Goal: Information Seeking & Learning: Stay updated

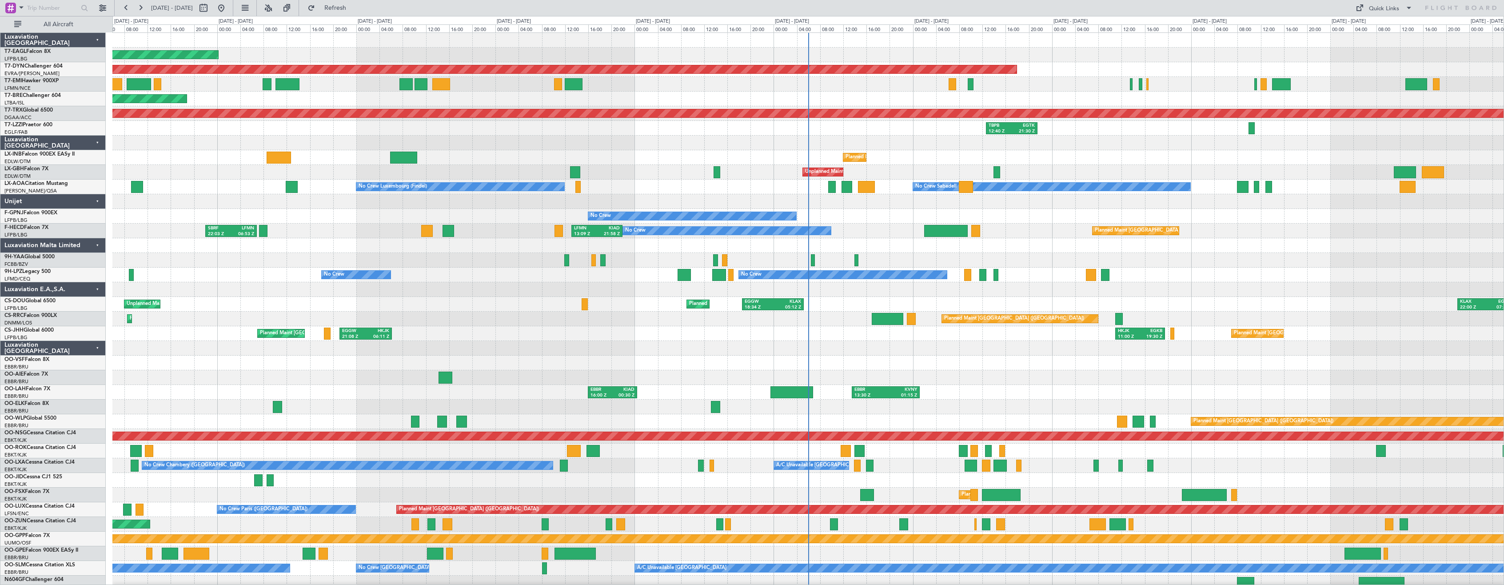
click at [95, 349] on div "Luxaviation [GEOGRAPHIC_DATA]" at bounding box center [52, 348] width 105 height 15
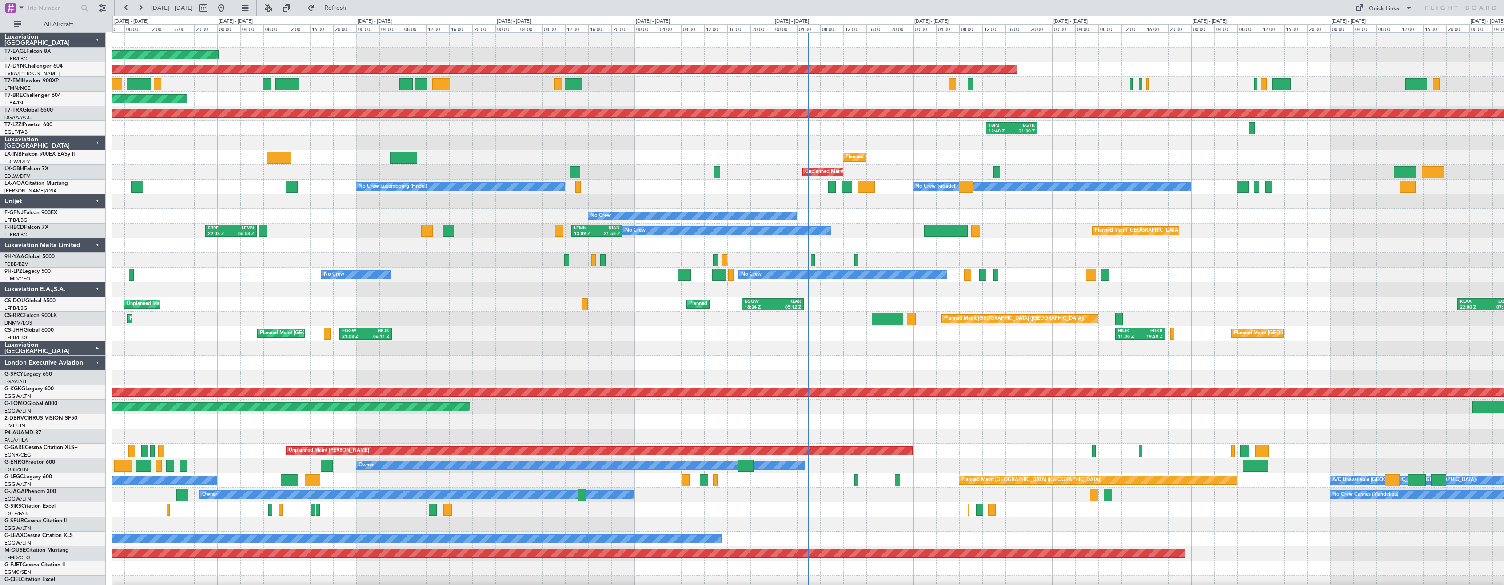
click at [96, 363] on div "London Executive Aviation" at bounding box center [52, 362] width 105 height 15
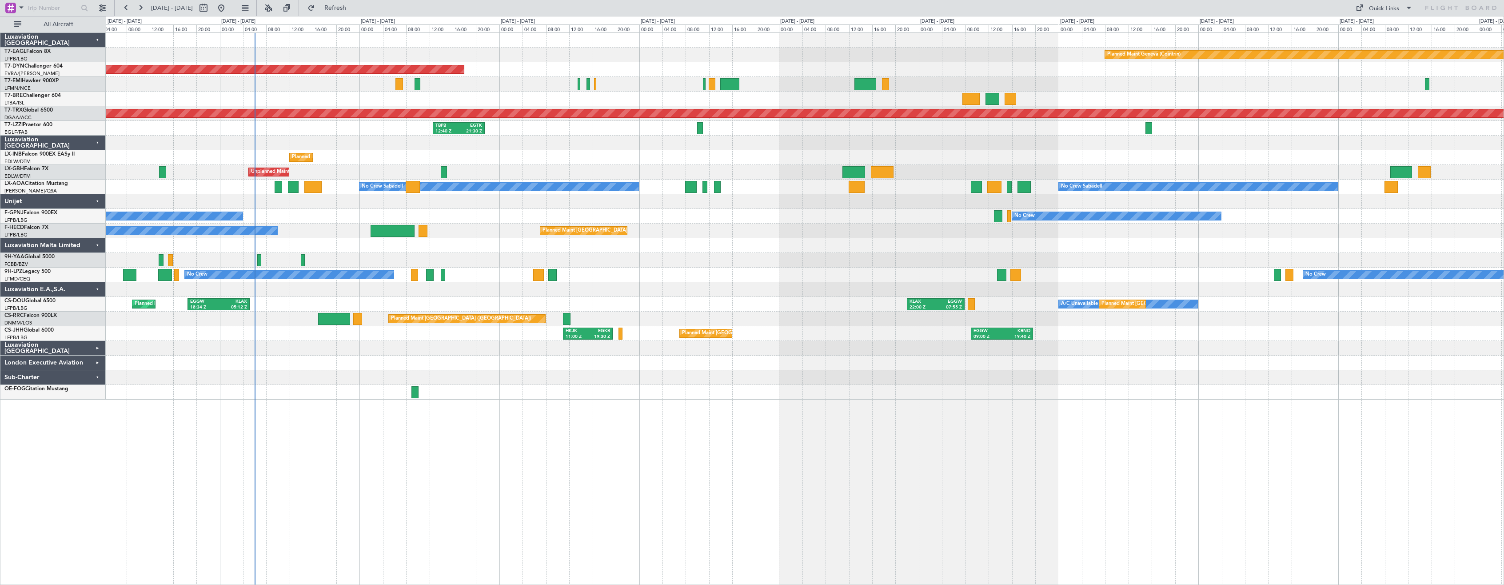
click at [320, 438] on div "Planned Maint Geneva (Cointrin) Planned Maint [GEOGRAPHIC_DATA]-[GEOGRAPHIC_DAT…" at bounding box center [805, 308] width 1398 height 552
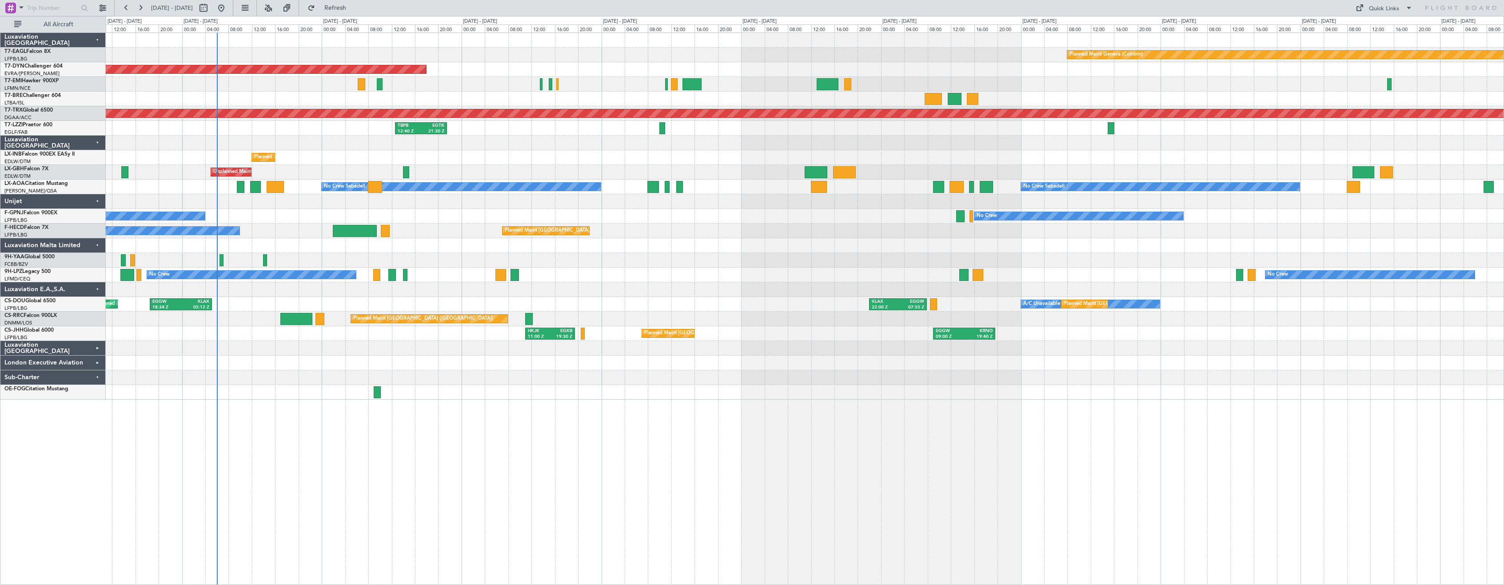
click at [353, 429] on div "Planned Maint Geneva (Cointrin) Planned Maint [GEOGRAPHIC_DATA]-[GEOGRAPHIC_DAT…" at bounding box center [805, 308] width 1398 height 552
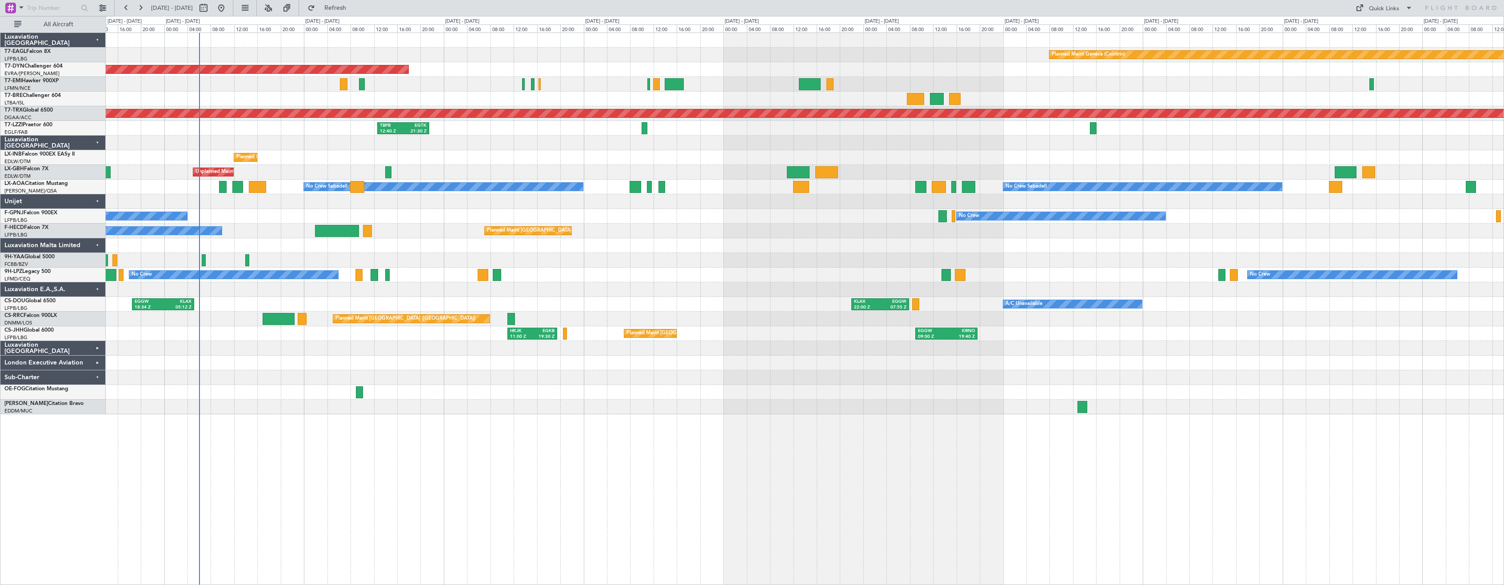
click at [437, 428] on div "Planned Maint Geneva (Cointrin) Planned Maint [GEOGRAPHIC_DATA]-[GEOGRAPHIC_DAT…" at bounding box center [805, 308] width 1398 height 552
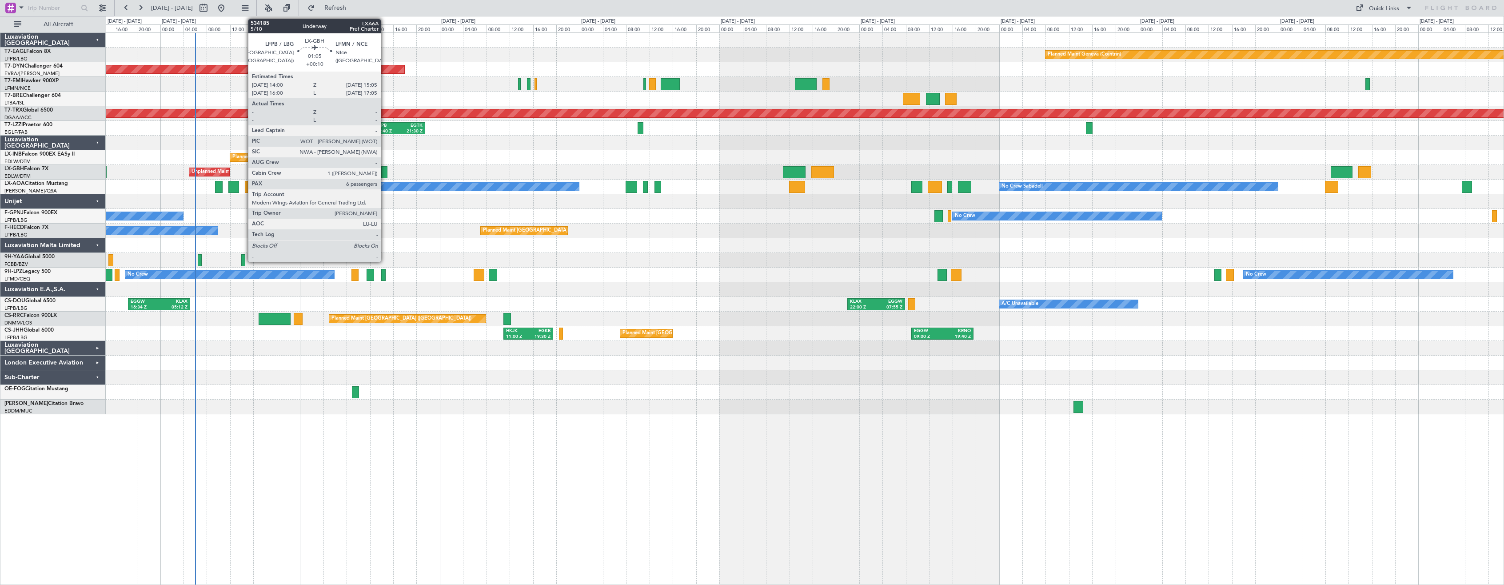
click at [385, 170] on div at bounding box center [384, 172] width 7 height 12
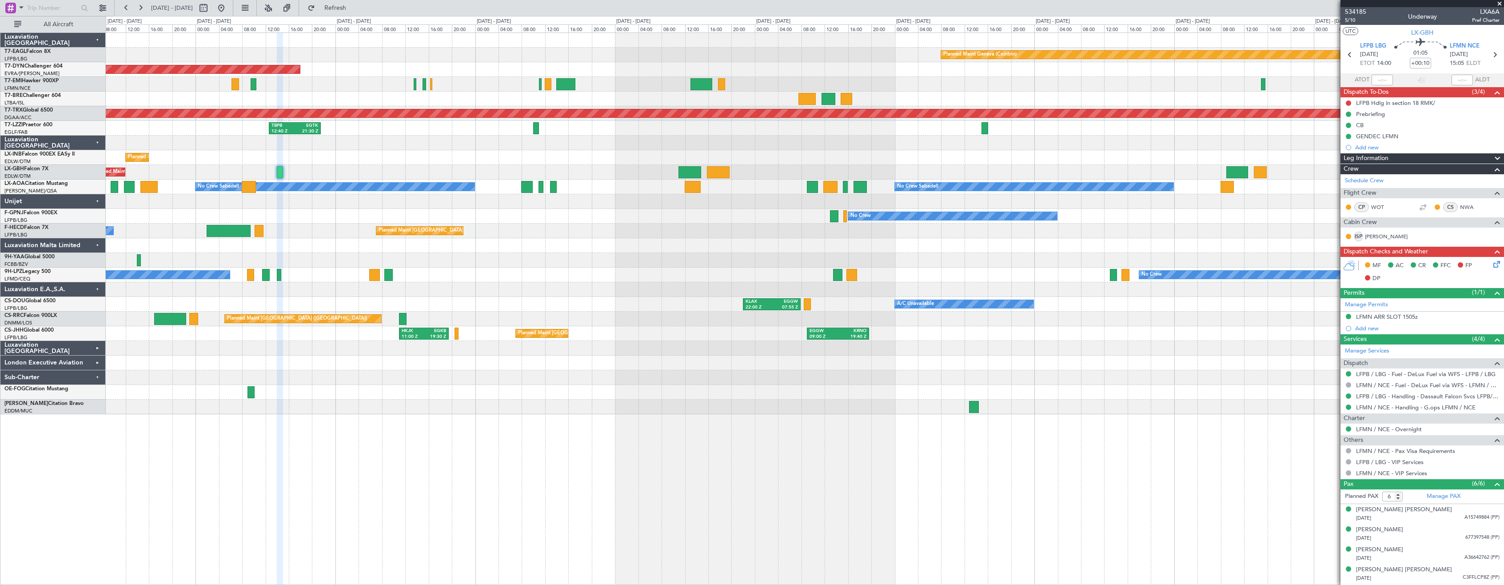
click at [733, 236] on div "Planned Maint [GEOGRAPHIC_DATA] ([GEOGRAPHIC_DATA]) No Crew LFMN 13:09 Z KIAD 2…" at bounding box center [805, 230] width 1398 height 15
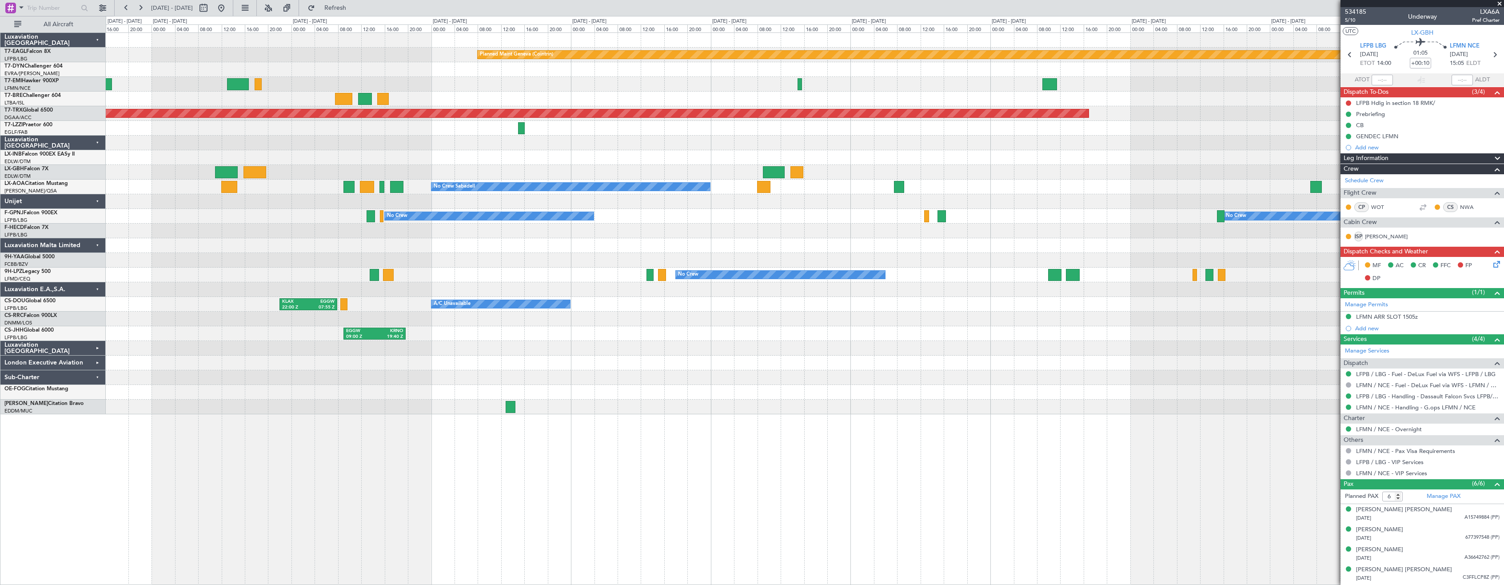
click at [657, 389] on div "Planned Maint Geneva (Cointrin) Planned Maint [GEOGRAPHIC_DATA]-[GEOGRAPHIC_DAT…" at bounding box center [805, 223] width 1398 height 381
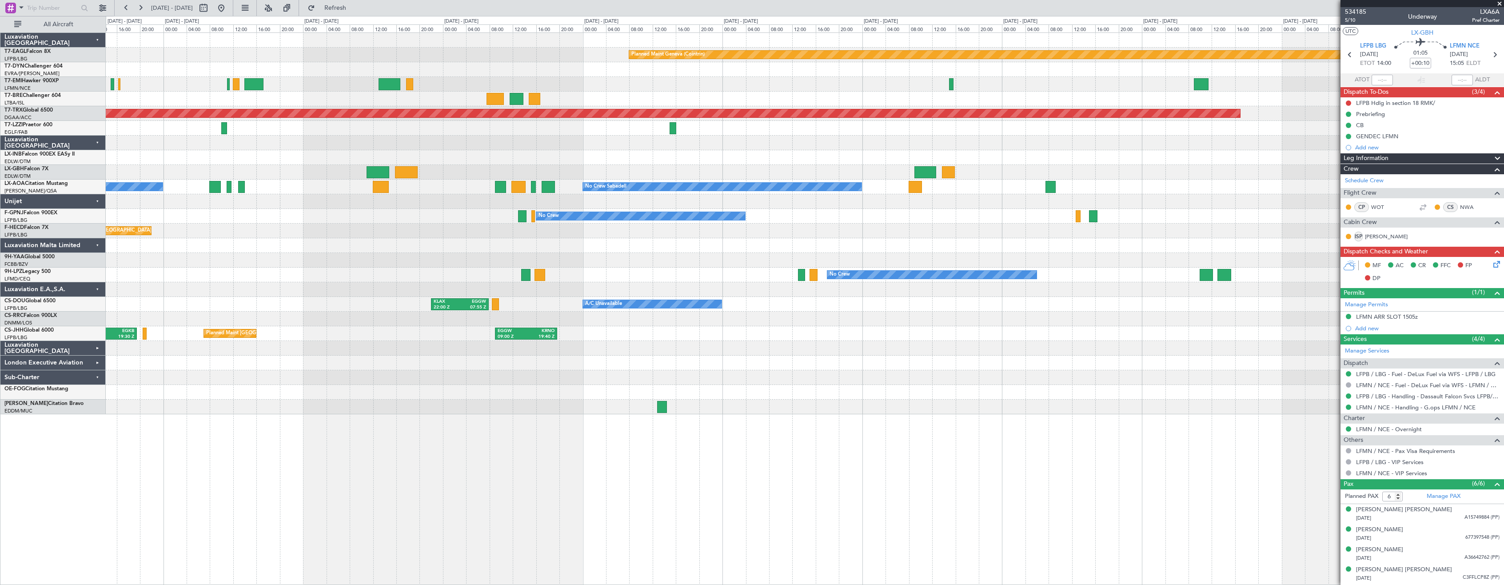
click at [966, 331] on div "Planned Maint Geneva (Cointrin) Planned Maint [GEOGRAPHIC_DATA]-[GEOGRAPHIC_DAT…" at bounding box center [805, 223] width 1398 height 381
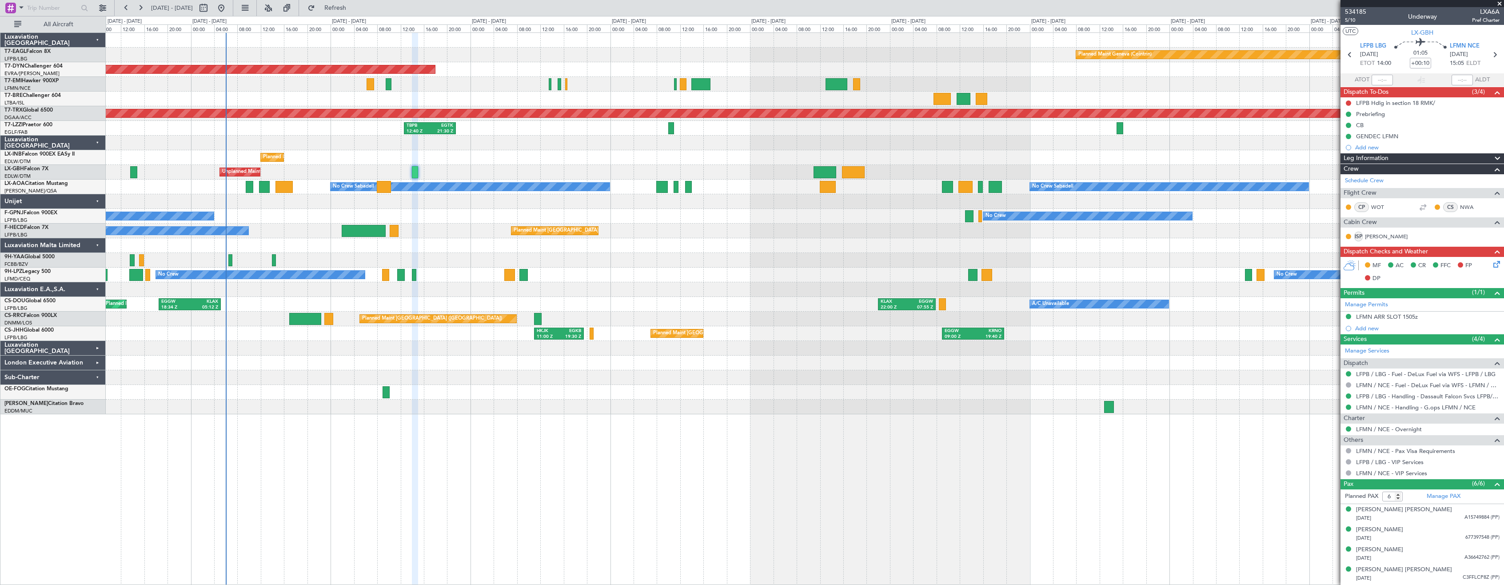
click at [798, 371] on div "Planned Maint Geneva (Cointrin) Planned Maint [GEOGRAPHIC_DATA]-[GEOGRAPHIC_DAT…" at bounding box center [805, 223] width 1398 height 381
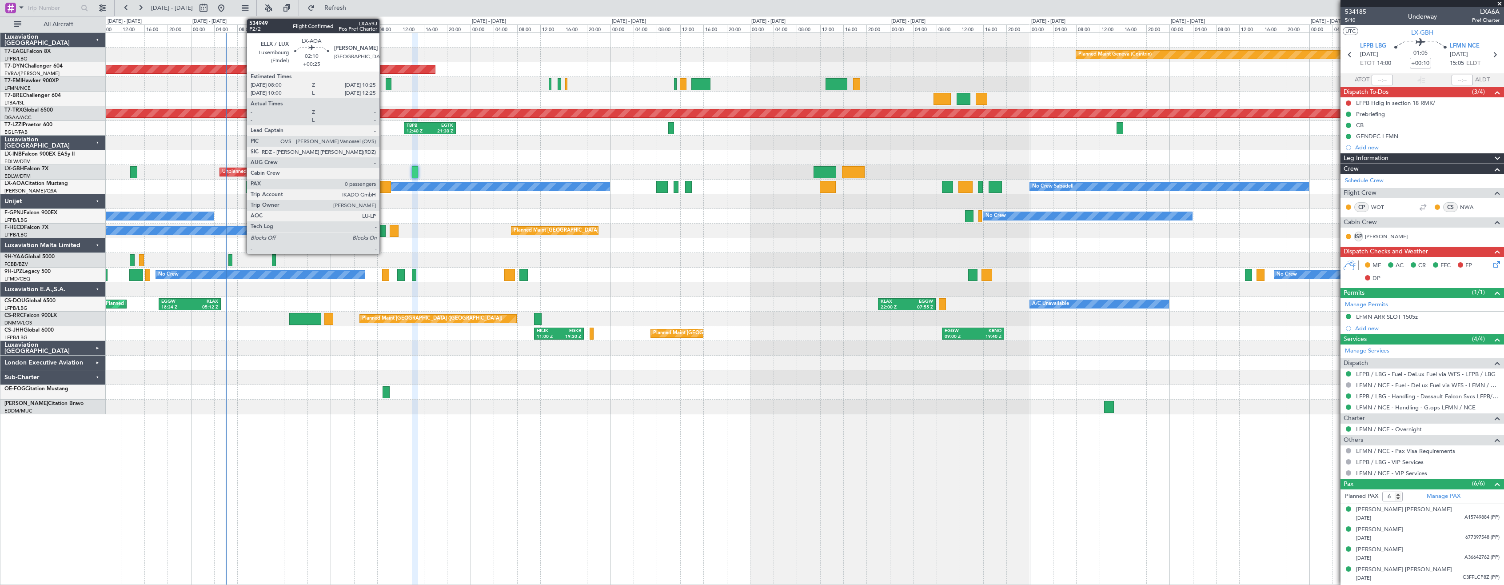
click at [383, 184] on div at bounding box center [384, 187] width 14 height 12
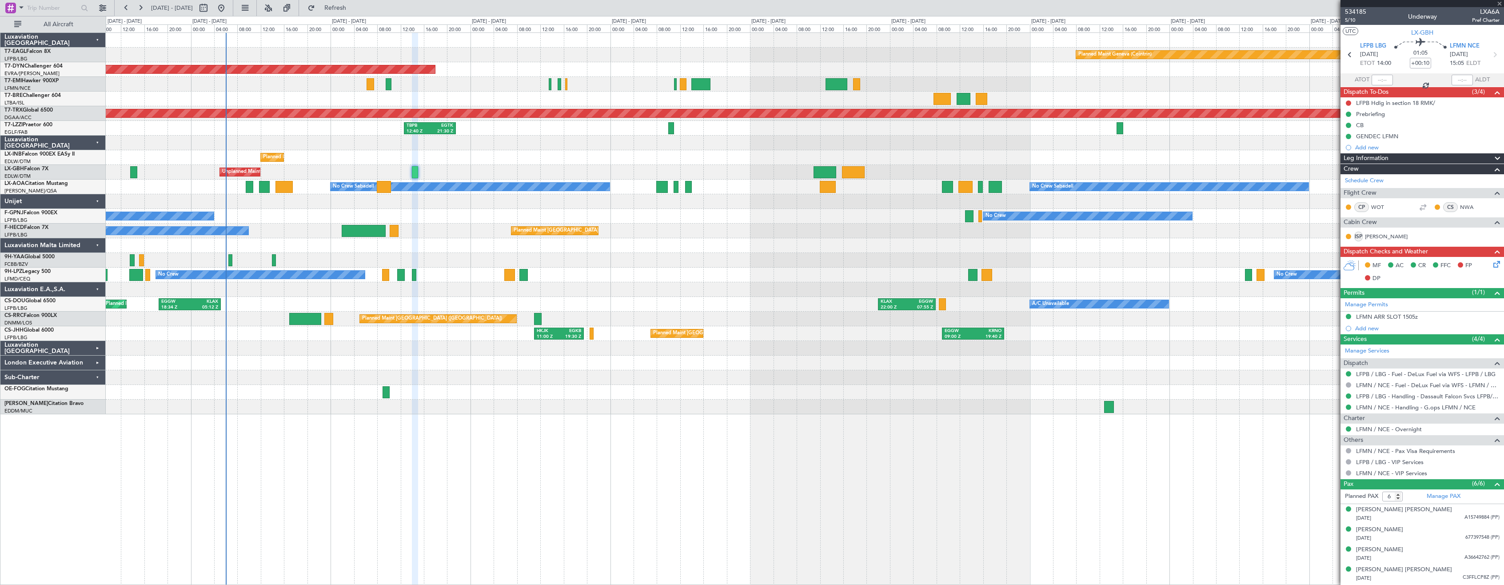
type input "+00:25"
type input "0"
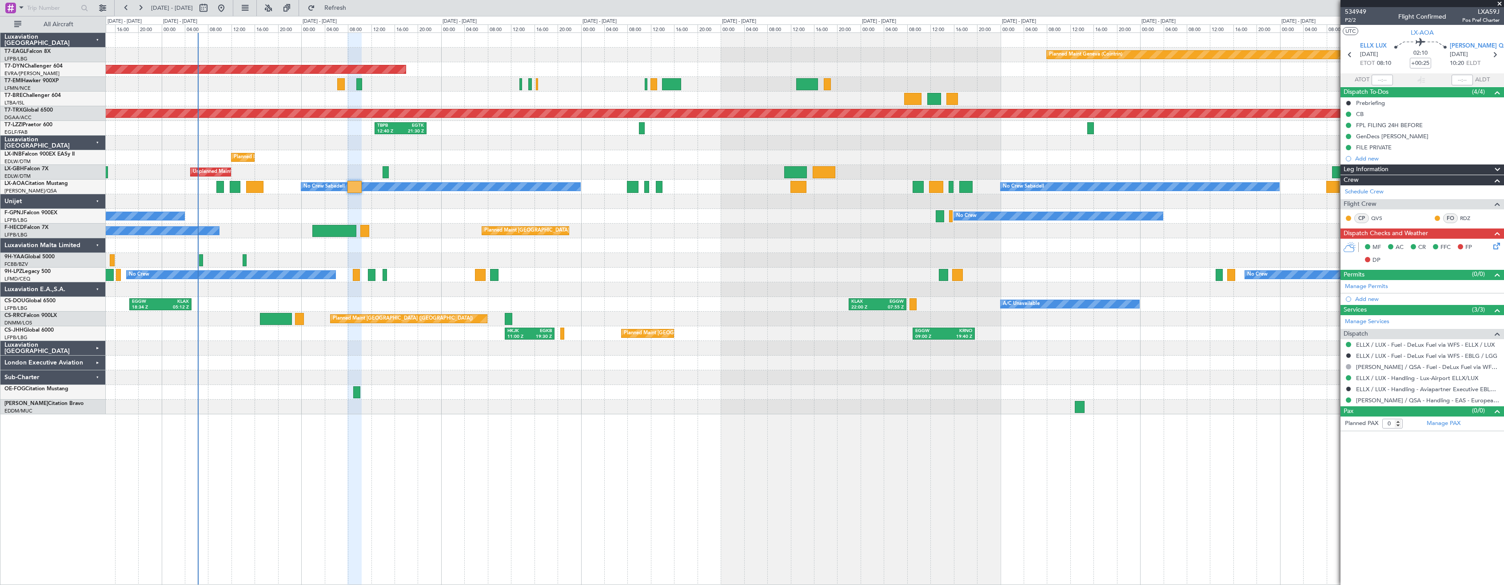
click at [390, 230] on div "Planned Maint [GEOGRAPHIC_DATA] ([GEOGRAPHIC_DATA]) No Crew LFMN 13:09 Z KIAD 2…" at bounding box center [805, 230] width 1398 height 15
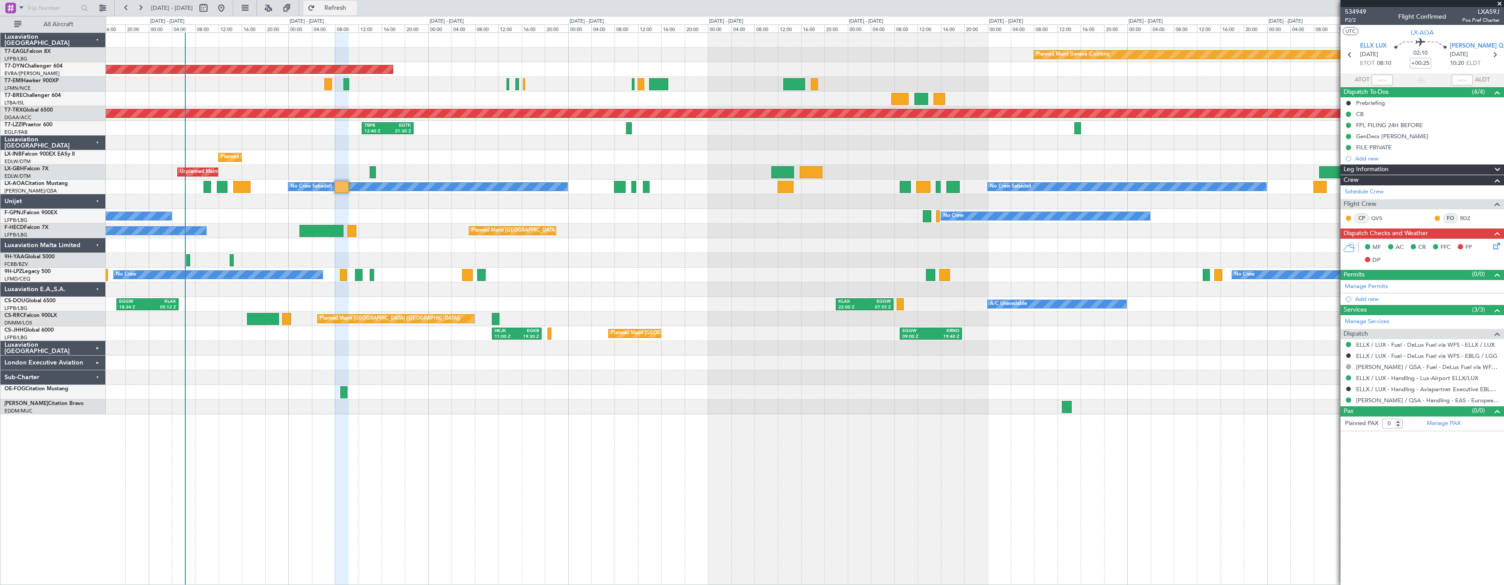
click at [347, 6] on span "Refresh" at bounding box center [335, 8] width 37 height 6
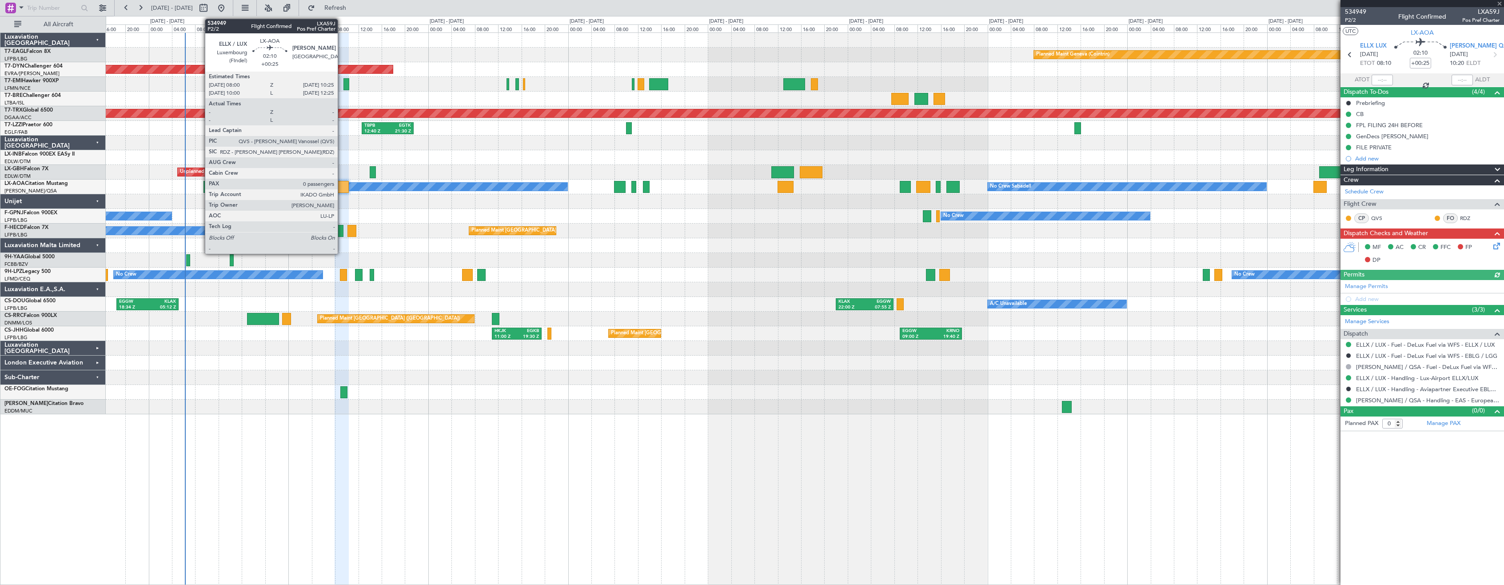
click at [342, 187] on div at bounding box center [342, 187] width 14 height 12
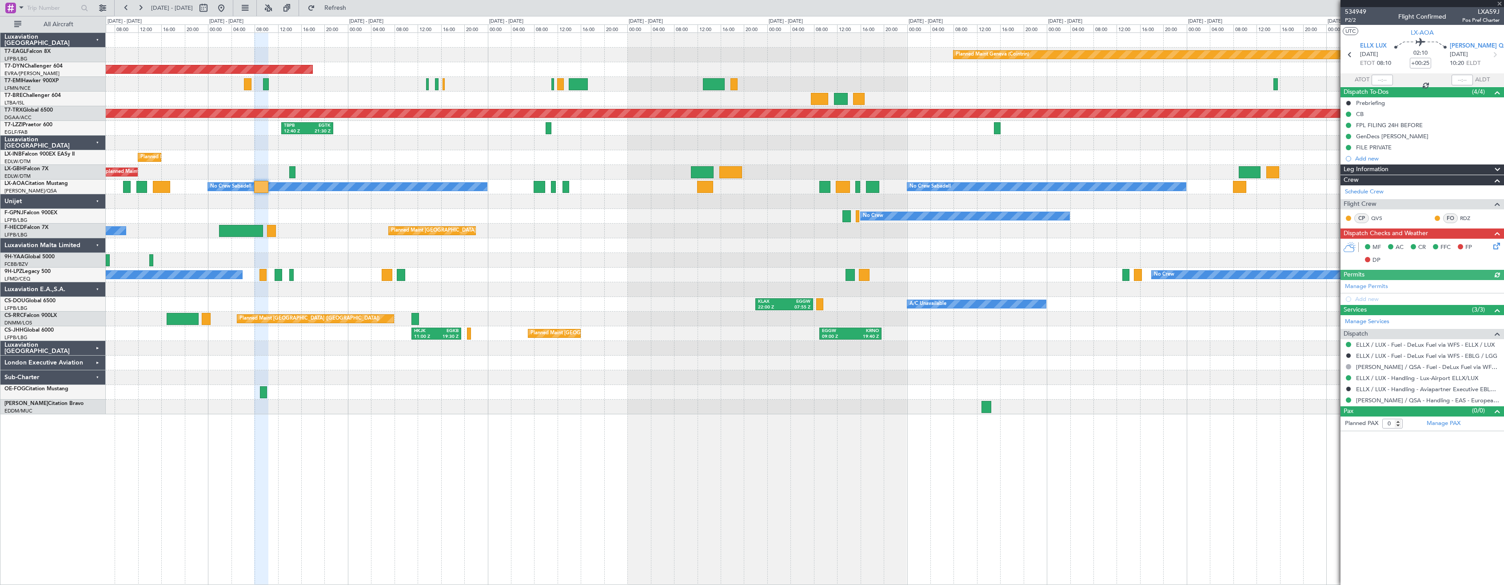
click at [673, 256] on div at bounding box center [805, 260] width 1398 height 15
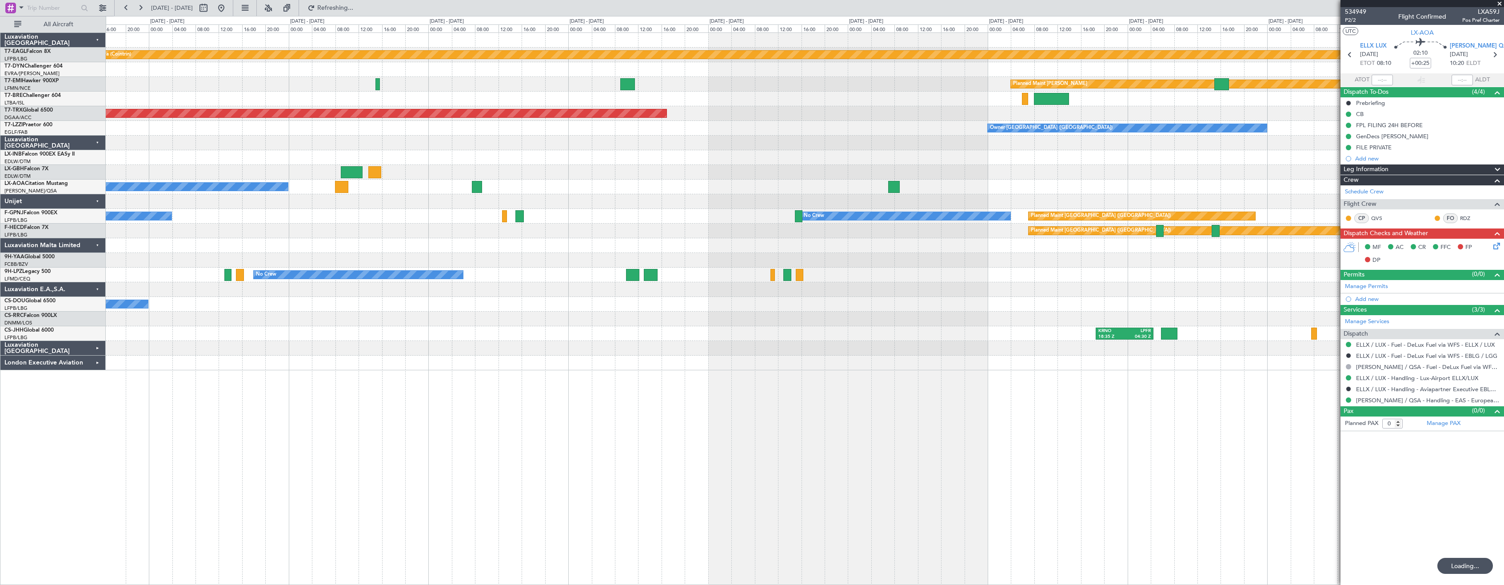
click at [931, 385] on div "Planned Maint Geneva (Cointrin) Planned Maint [PERSON_NAME] Planned Maint [GEOG…" at bounding box center [805, 308] width 1398 height 552
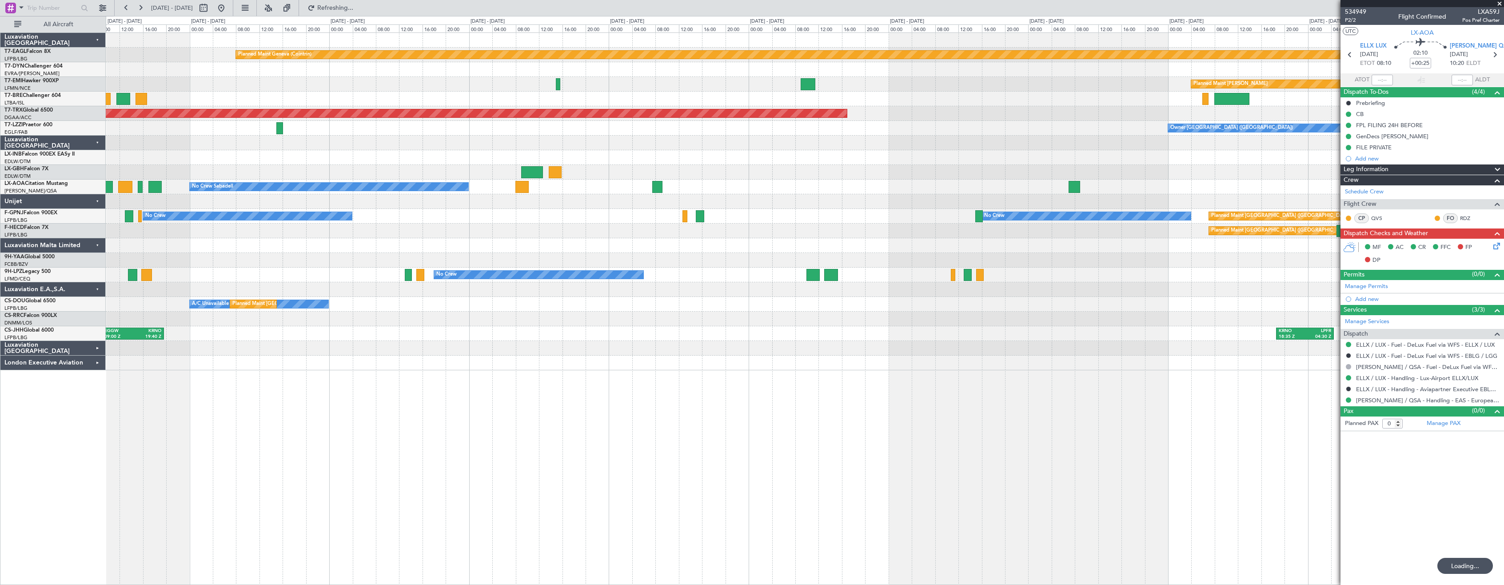
click at [949, 392] on div "Planned Maint Geneva (Cointrin) Planned Maint [PERSON_NAME] Planned Maint [GEOG…" at bounding box center [805, 308] width 1398 height 552
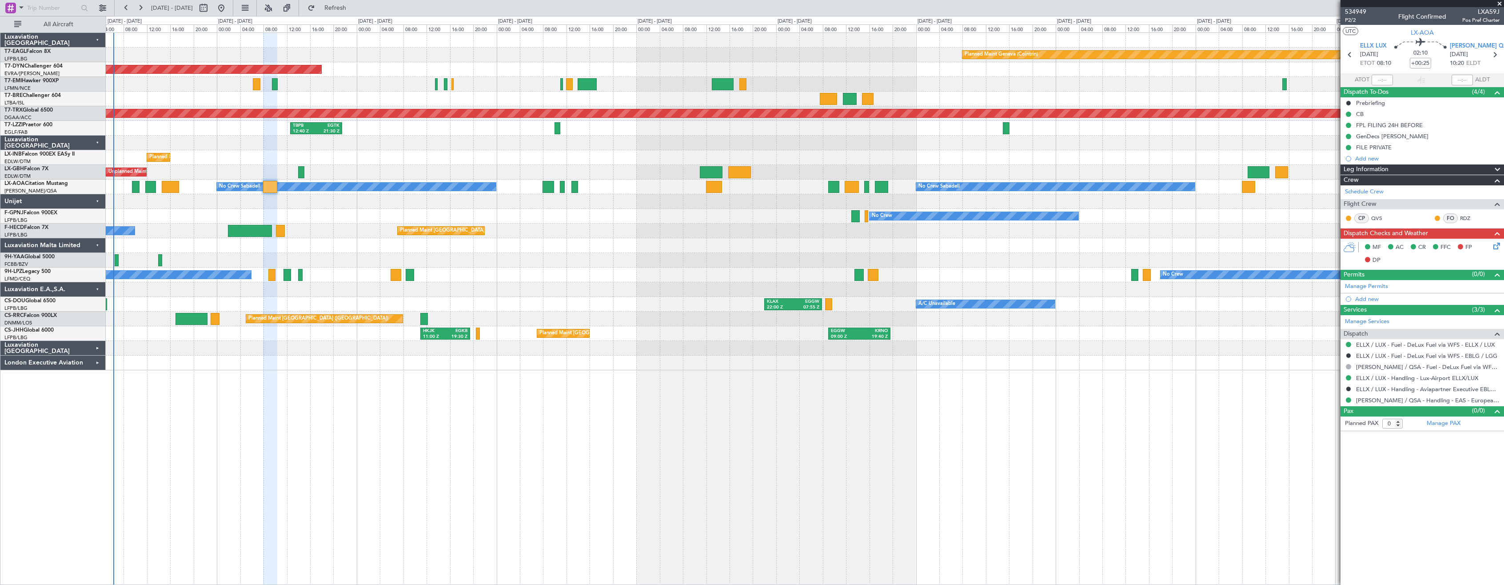
click at [895, 383] on div "Planned Maint Geneva (Cointrin) Planned Maint [GEOGRAPHIC_DATA]-[GEOGRAPHIC_DAT…" at bounding box center [805, 308] width 1398 height 552
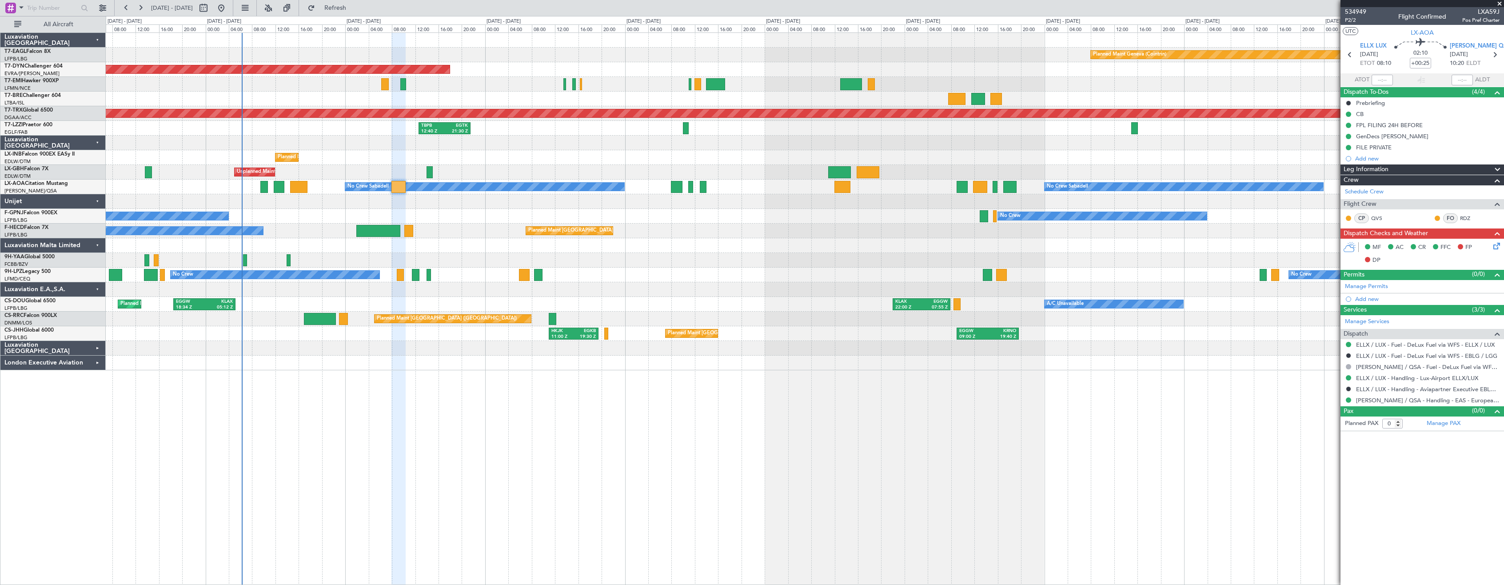
click at [792, 404] on div "Planned Maint Geneva (Cointrin) Planned Maint [GEOGRAPHIC_DATA]-[GEOGRAPHIC_DAT…" at bounding box center [805, 308] width 1398 height 552
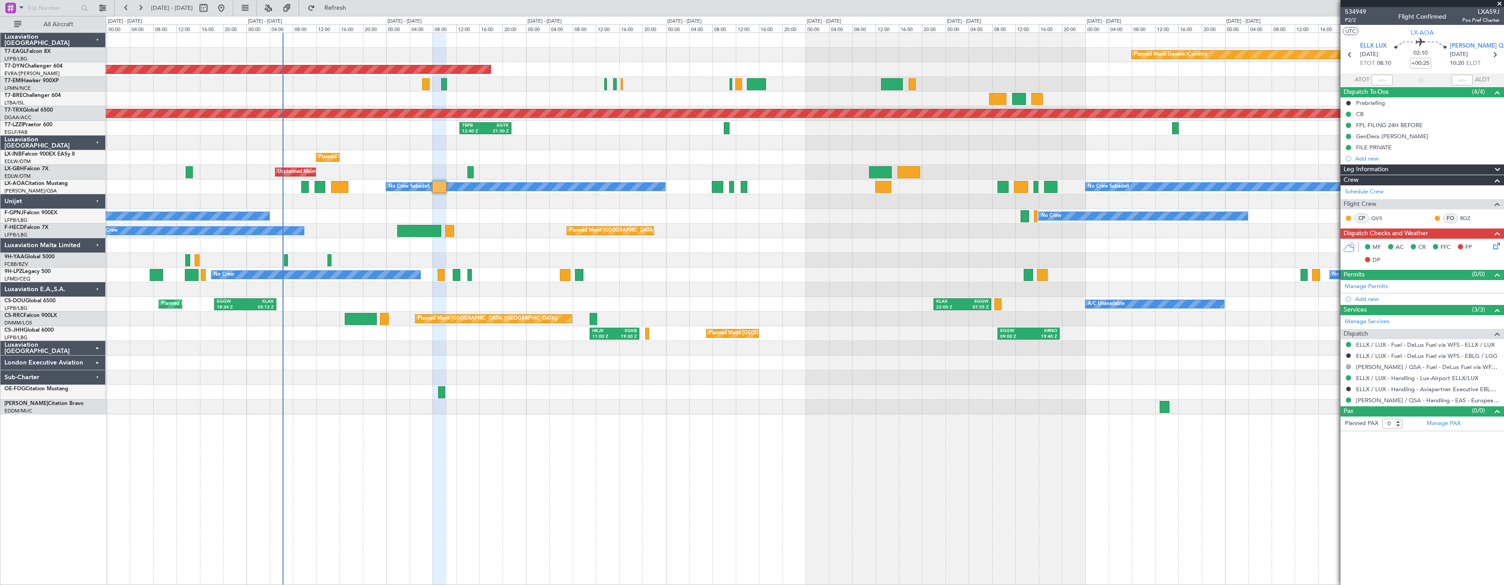
click at [825, 157] on div "Planned Maint Geneva (Cointrin)" at bounding box center [805, 157] width 1398 height 15
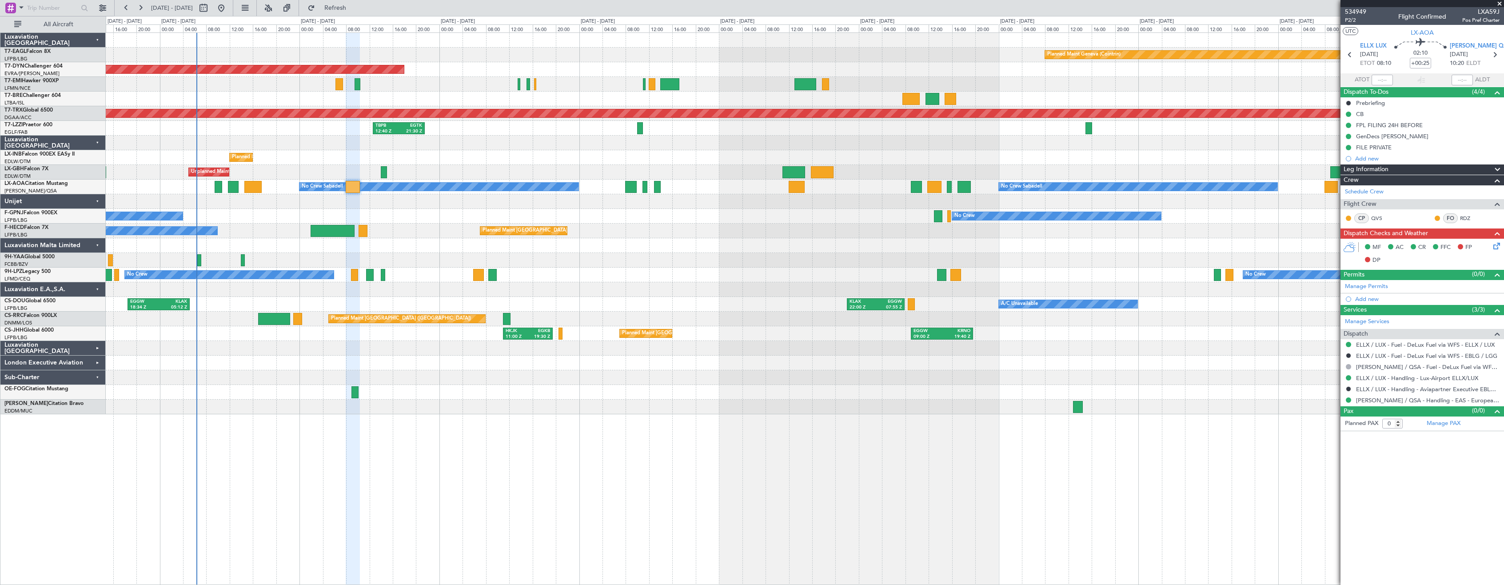
click at [438, 73] on div "Planned Maint [GEOGRAPHIC_DATA]-[GEOGRAPHIC_DATA]" at bounding box center [805, 69] width 1398 height 15
